Goal: Task Accomplishment & Management: Manage account settings

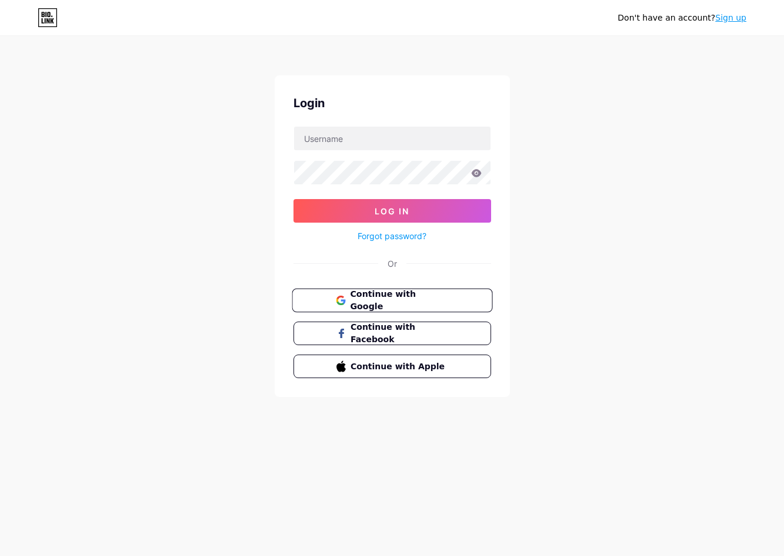
click at [428, 298] on span "Continue with Google" at bounding box center [399, 300] width 98 height 25
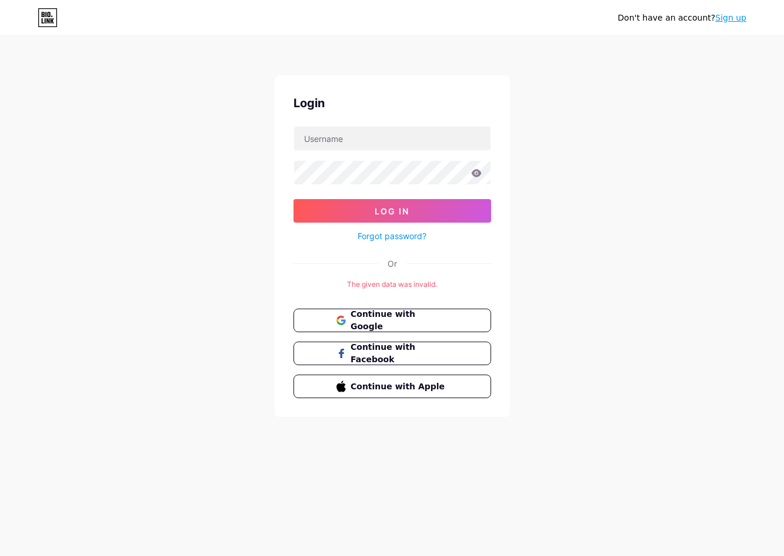
drag, startPoint x: 670, startPoint y: 297, endPoint x: 592, endPoint y: 219, distance: 109.9
click at [670, 297] on div "Don't have an account? Sign up Login Log In Forgot password? Or The given data …" at bounding box center [392, 227] width 784 height 454
click at [683, 135] on div "Don't have an account? Sign up Login Log In Forgot password? Or The given data …" at bounding box center [392, 227] width 784 height 454
